Goal: Find specific page/section: Find specific page/section

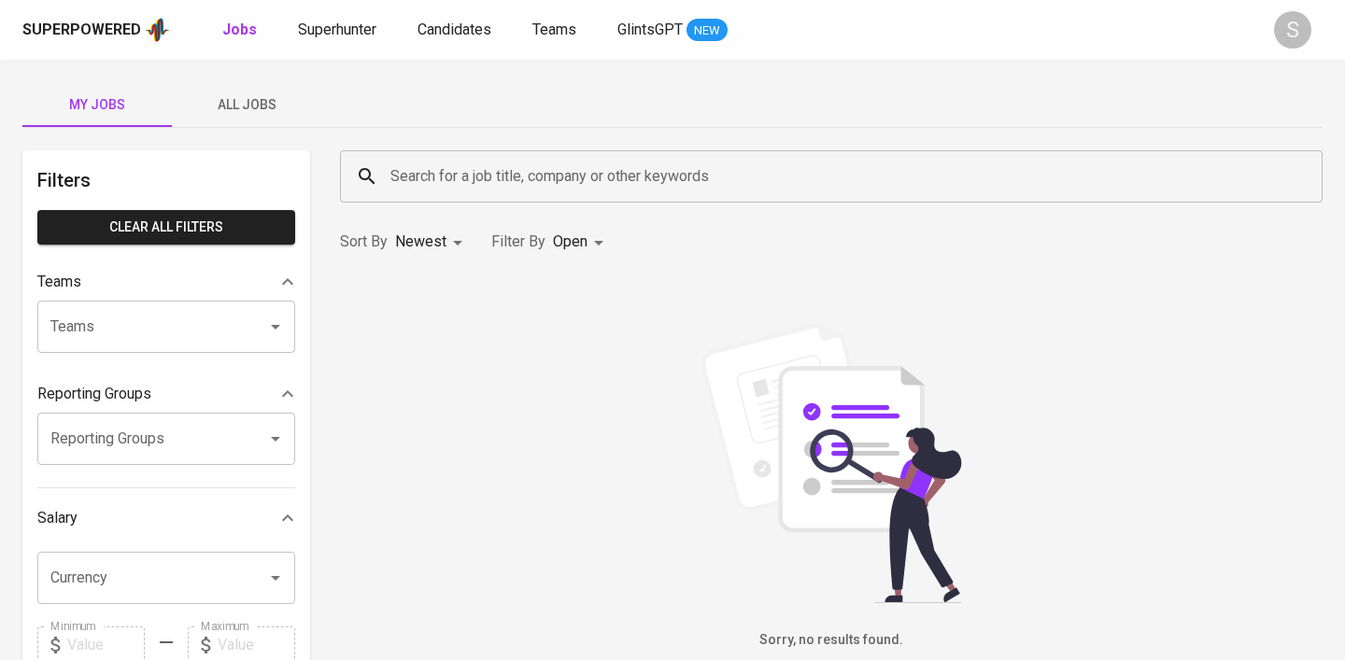
click at [400, 179] on input "Search for a job title, company or other keywords" at bounding box center [836, 176] width 900 height 35
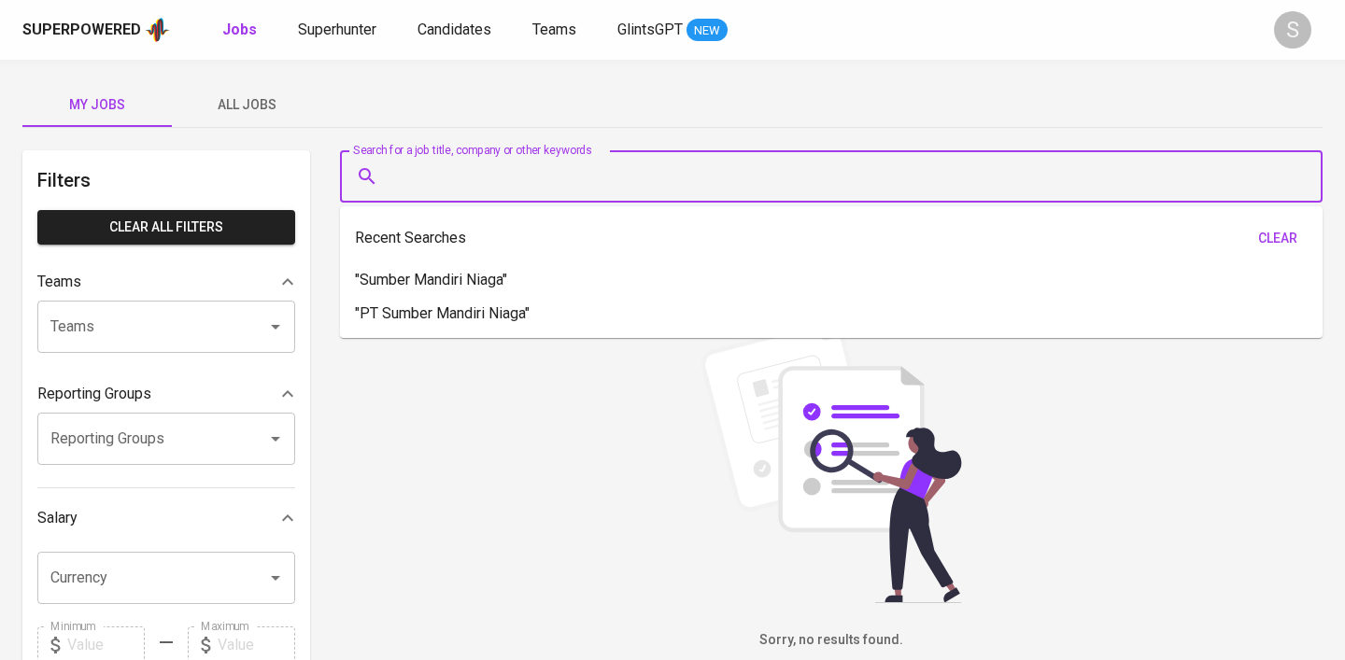
paste input "[PERSON_NAME] [PERSON_NAME]"
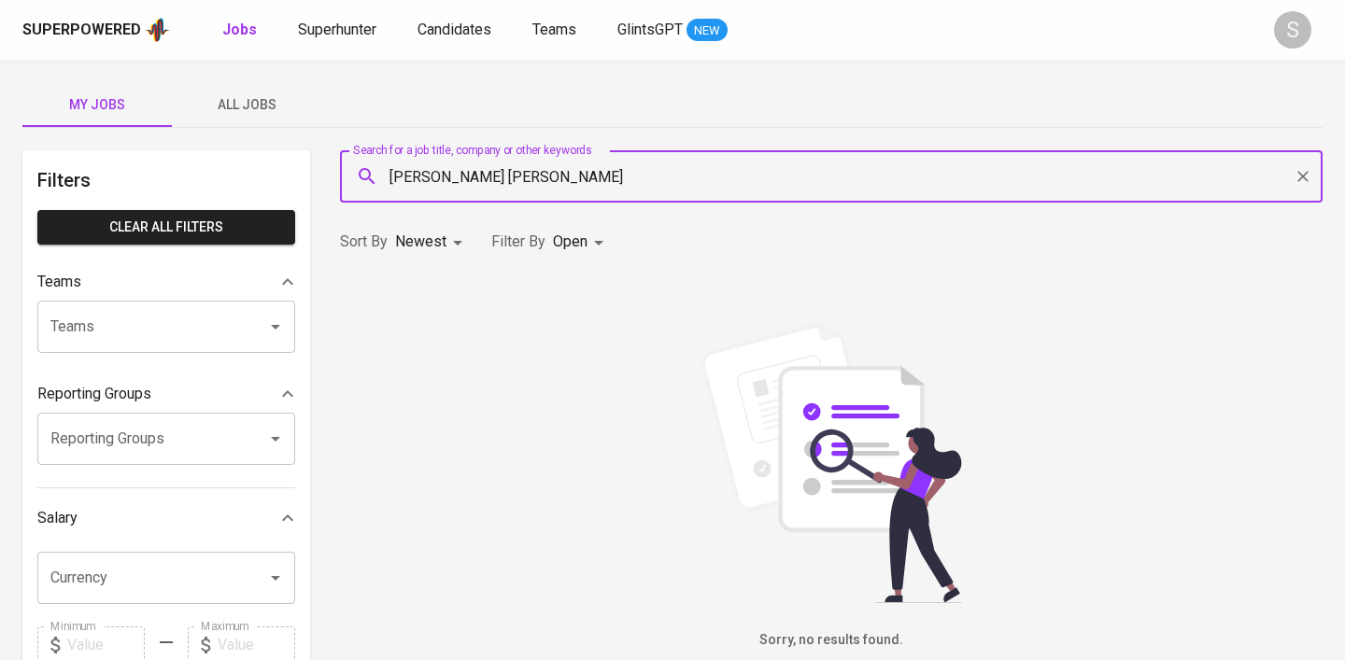
click at [389, 188] on input "[PERSON_NAME] [PERSON_NAME]" at bounding box center [836, 176] width 900 height 35
click at [394, 175] on input "[PERSON_NAME] [PERSON_NAME]" at bounding box center [836, 176] width 900 height 35
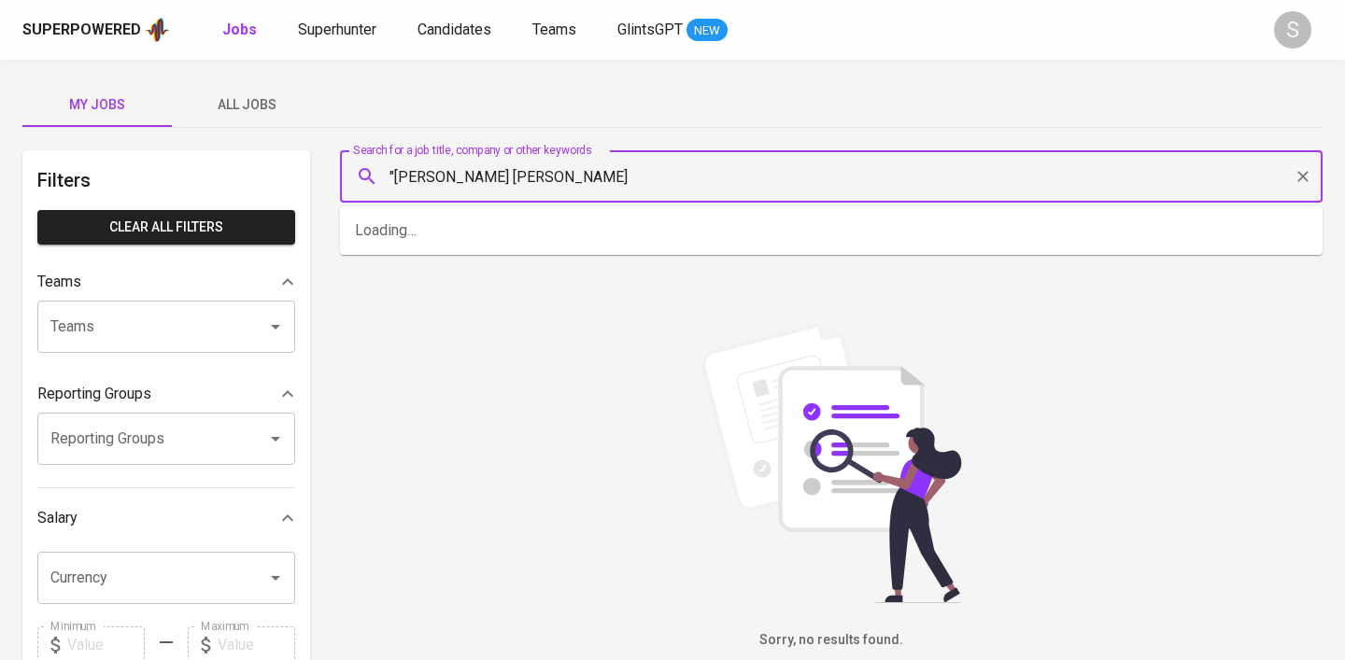
click at [564, 183] on input ""[PERSON_NAME] [PERSON_NAME]" at bounding box center [836, 176] width 900 height 35
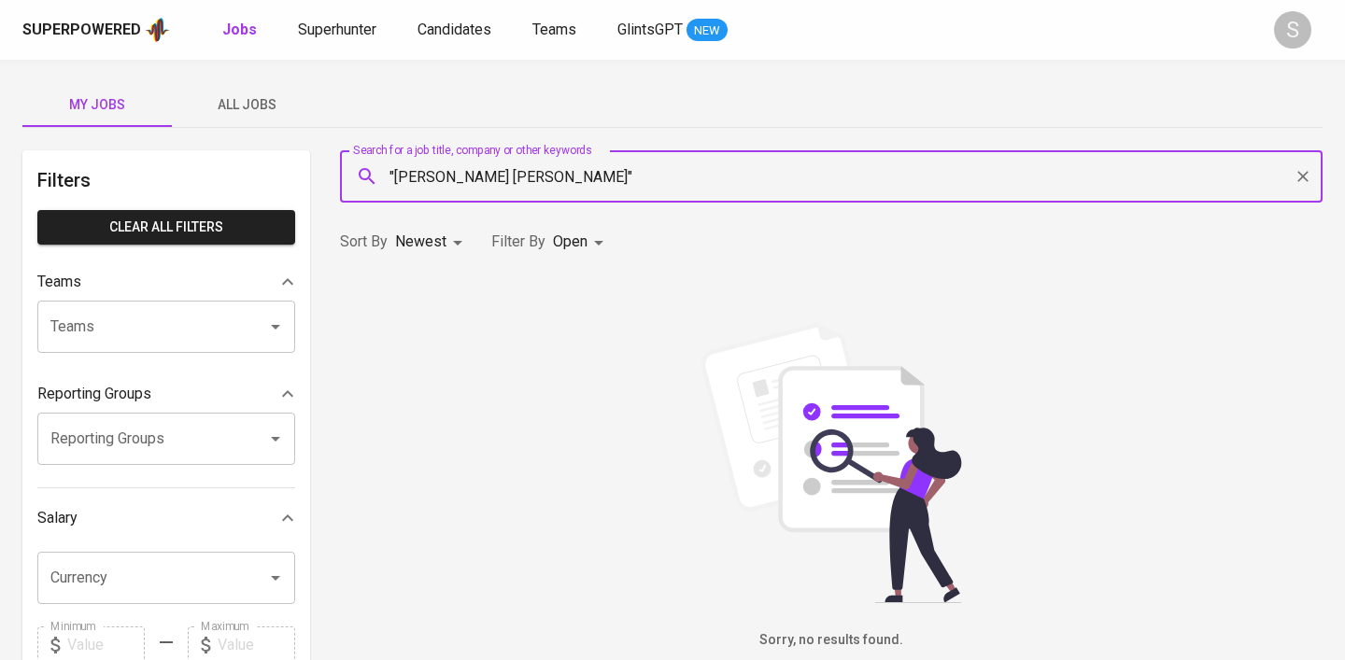
type input ""[PERSON_NAME] [PERSON_NAME]""
click at [439, 35] on span "Candidates" at bounding box center [454, 30] width 74 height 18
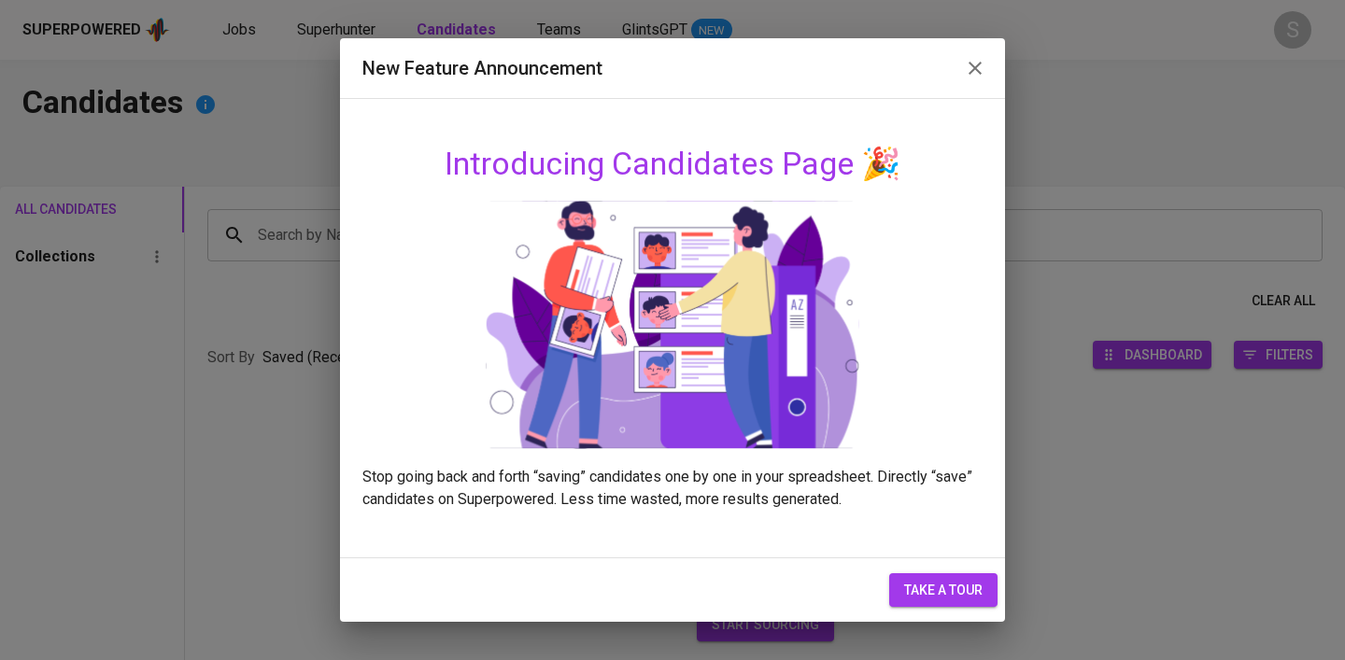
click at [982, 69] on icon "button" at bounding box center [975, 68] width 22 height 22
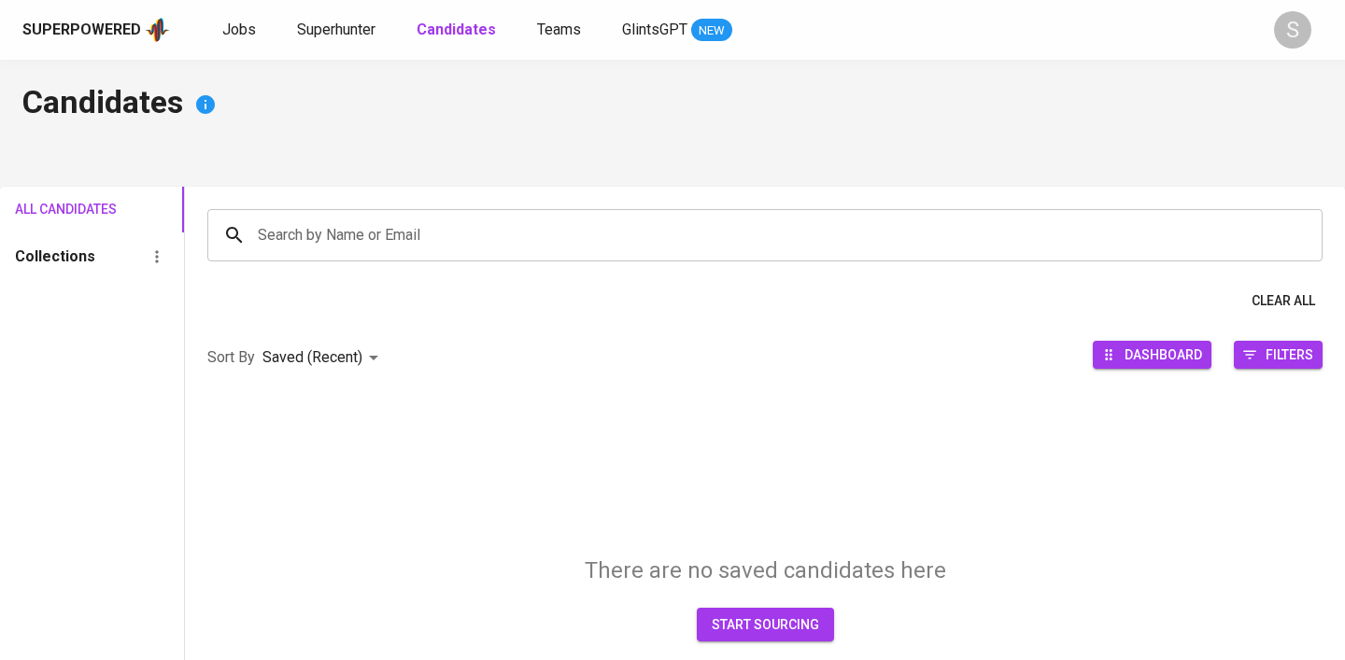
click at [348, 237] on input "Search by Name or Email" at bounding box center [769, 235] width 1033 height 35
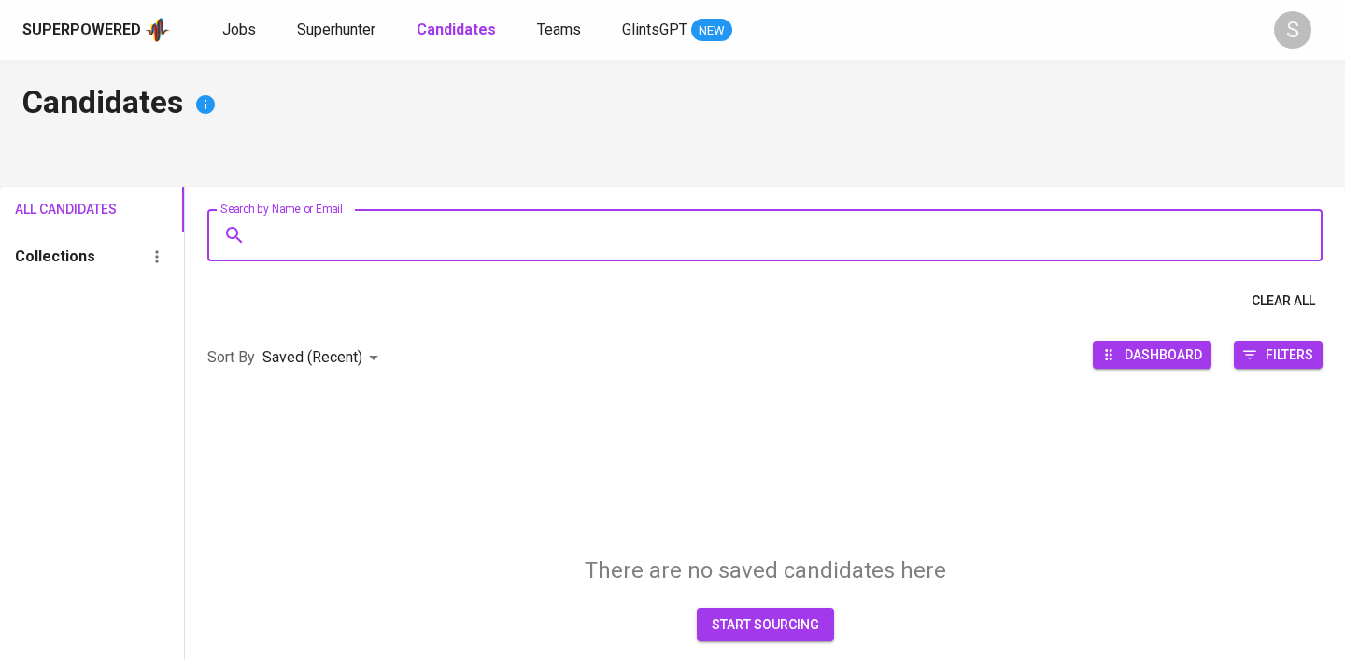
paste input "[PERSON_NAME] [PERSON_NAME]"
type input "[PERSON_NAME] [PERSON_NAME]"
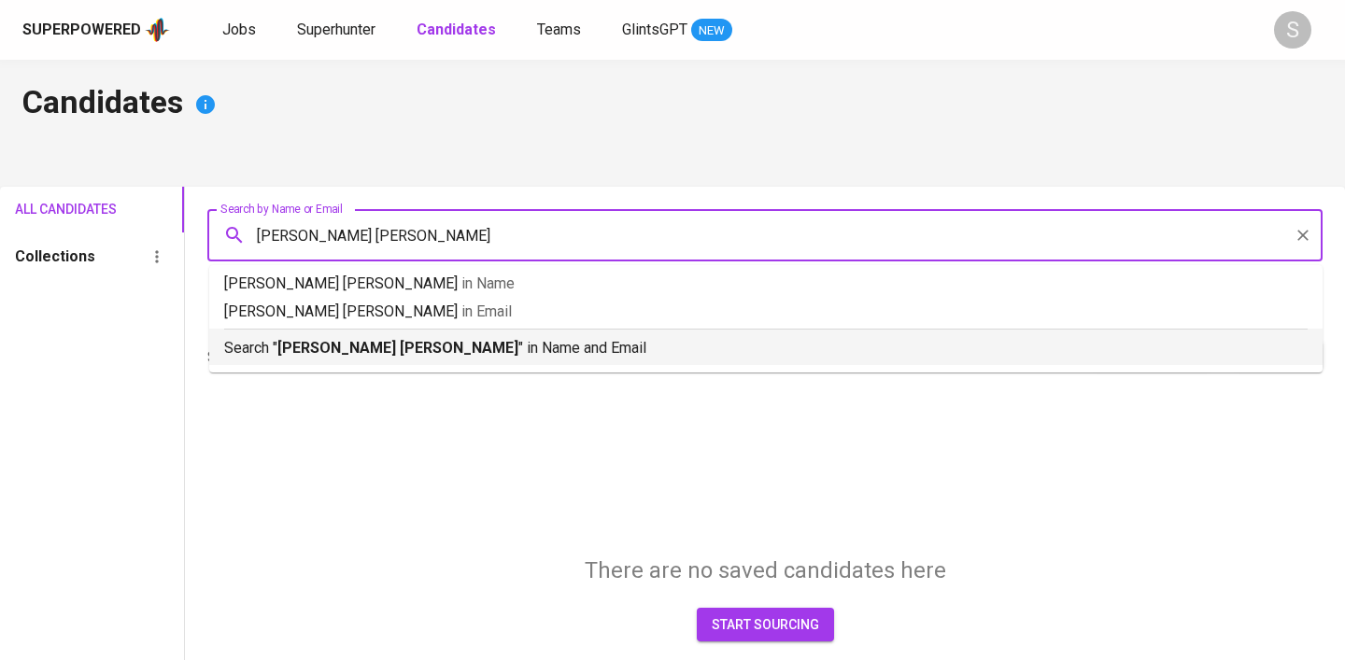
click at [345, 352] on b "[PERSON_NAME] [PERSON_NAME]" at bounding box center [397, 348] width 241 height 18
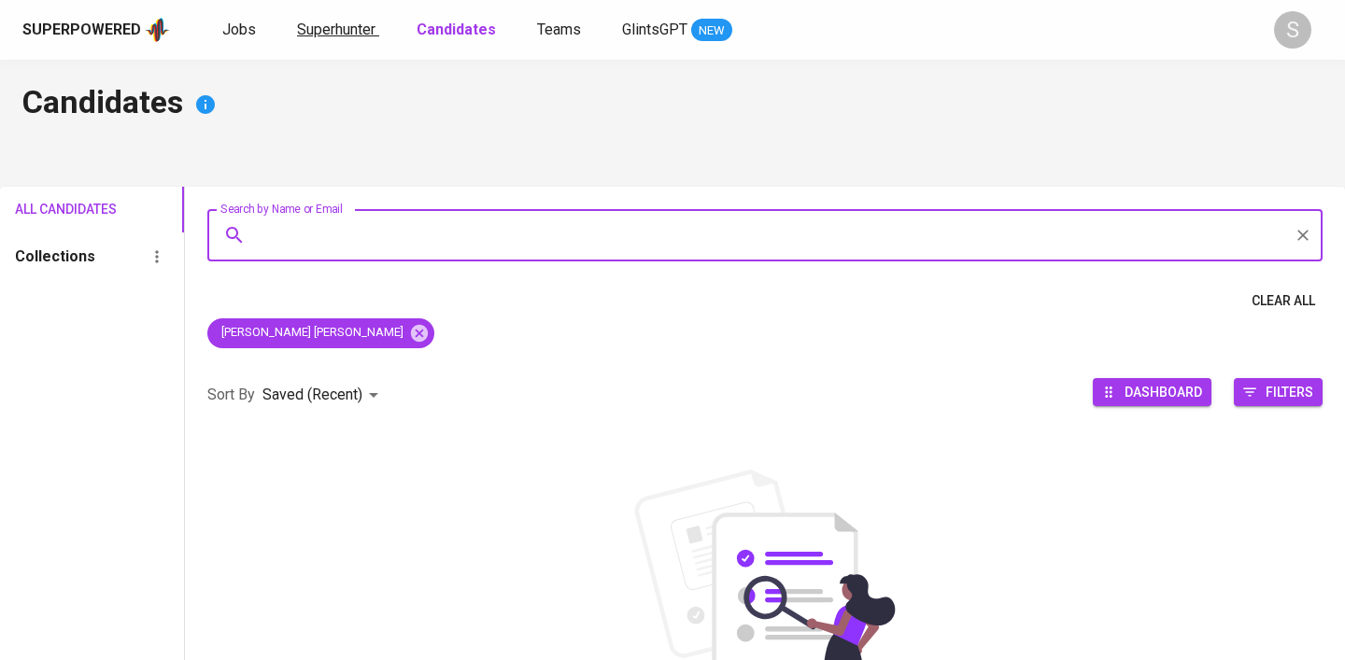
click at [310, 36] on span "Superhunter" at bounding box center [336, 30] width 78 height 18
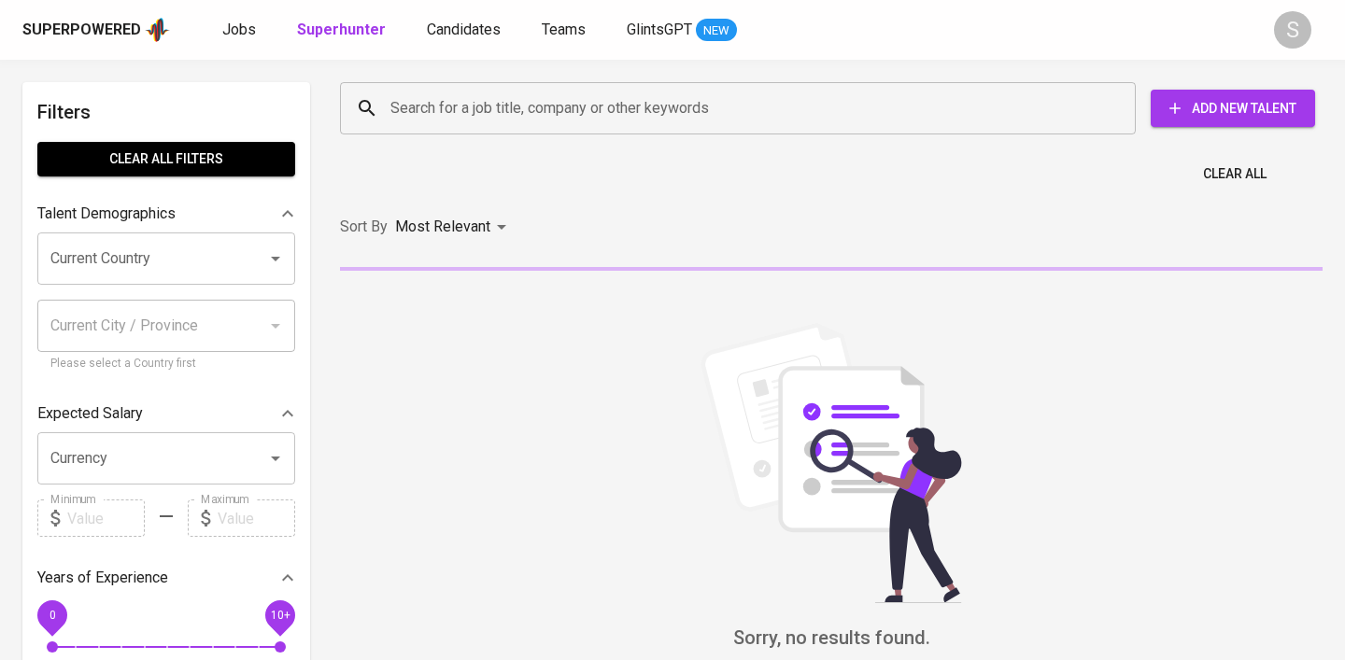
click at [421, 106] on input "Search for a job title, company or other keywords" at bounding box center [742, 108] width 713 height 35
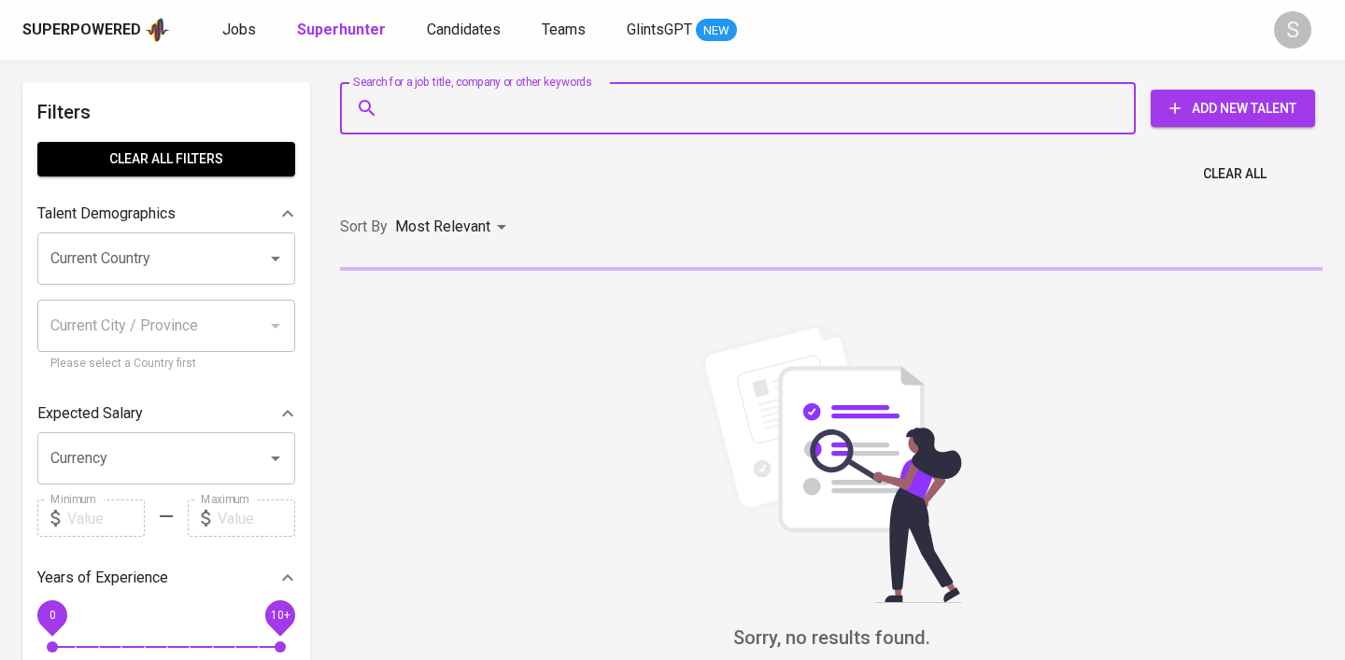
paste input "[PERSON_NAME] [PERSON_NAME]"
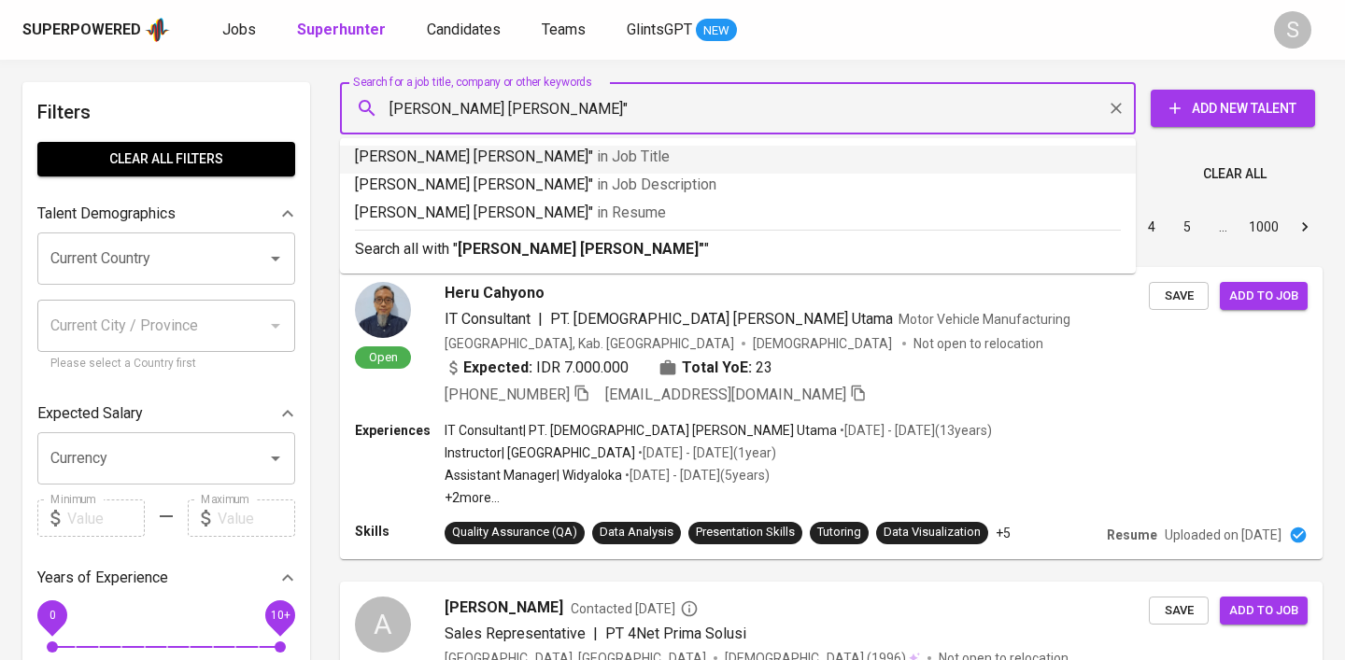
click at [395, 115] on input "[PERSON_NAME] [PERSON_NAME]"" at bounding box center [742, 108] width 713 height 35
type input ""[PERSON_NAME] [PERSON_NAME]""
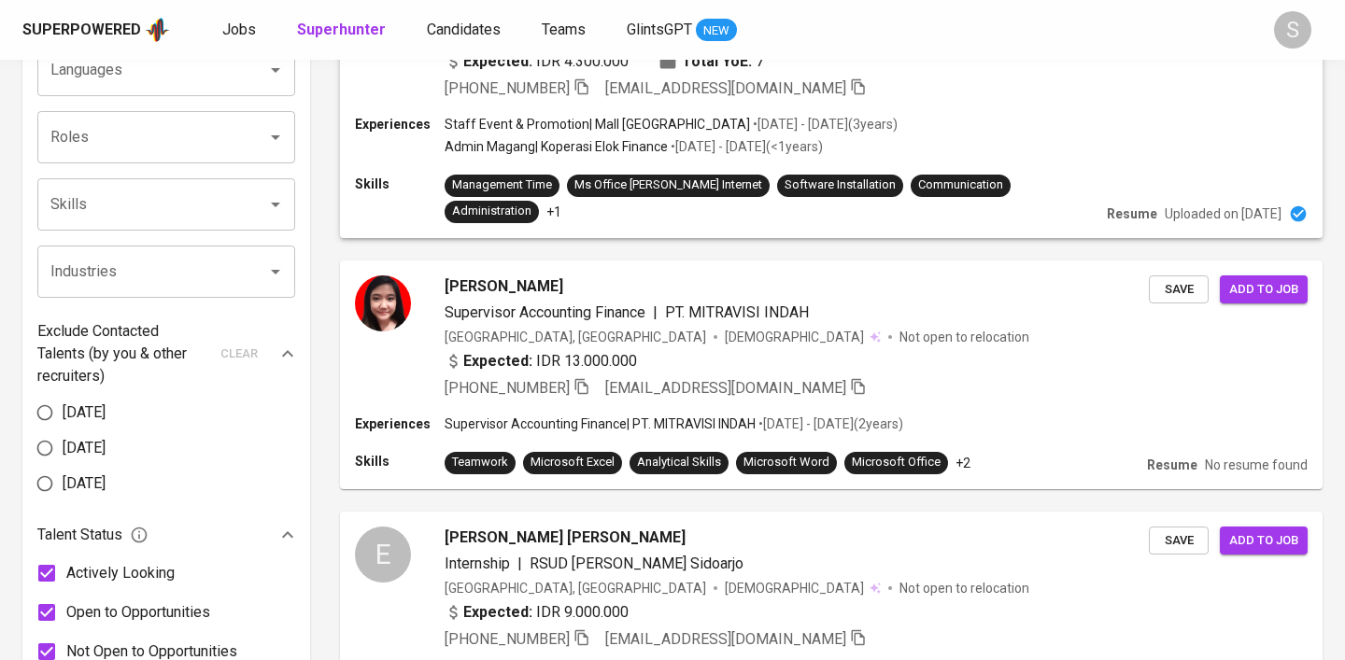
scroll to position [863, 0]
